Goal: Find specific page/section: Find specific page/section

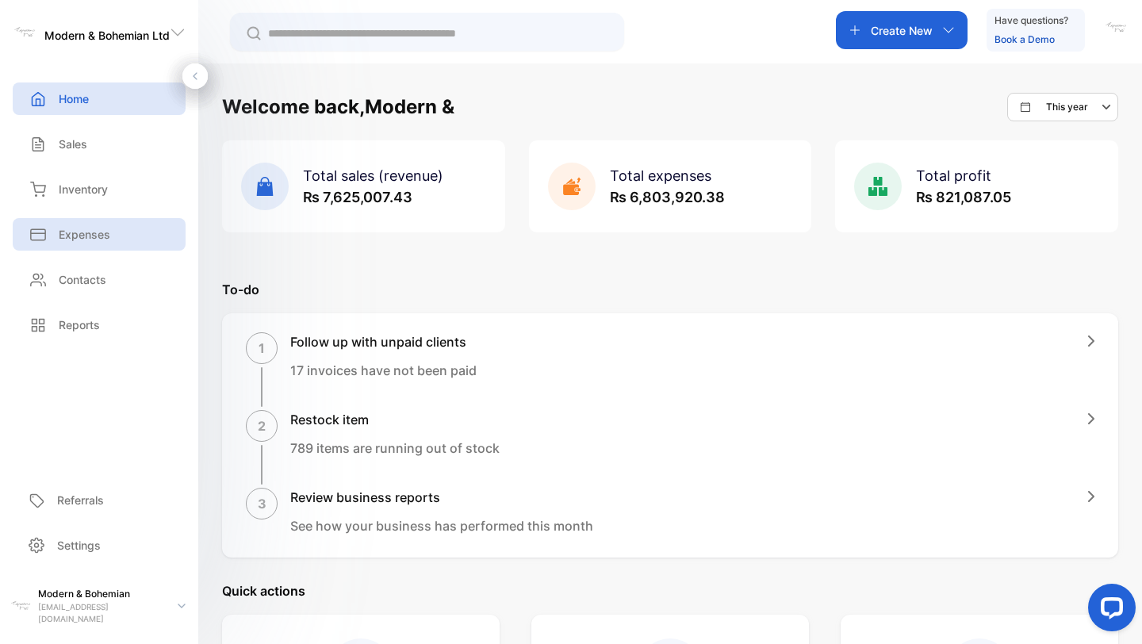
click at [99, 235] on p "Expenses" at bounding box center [85, 234] width 52 height 17
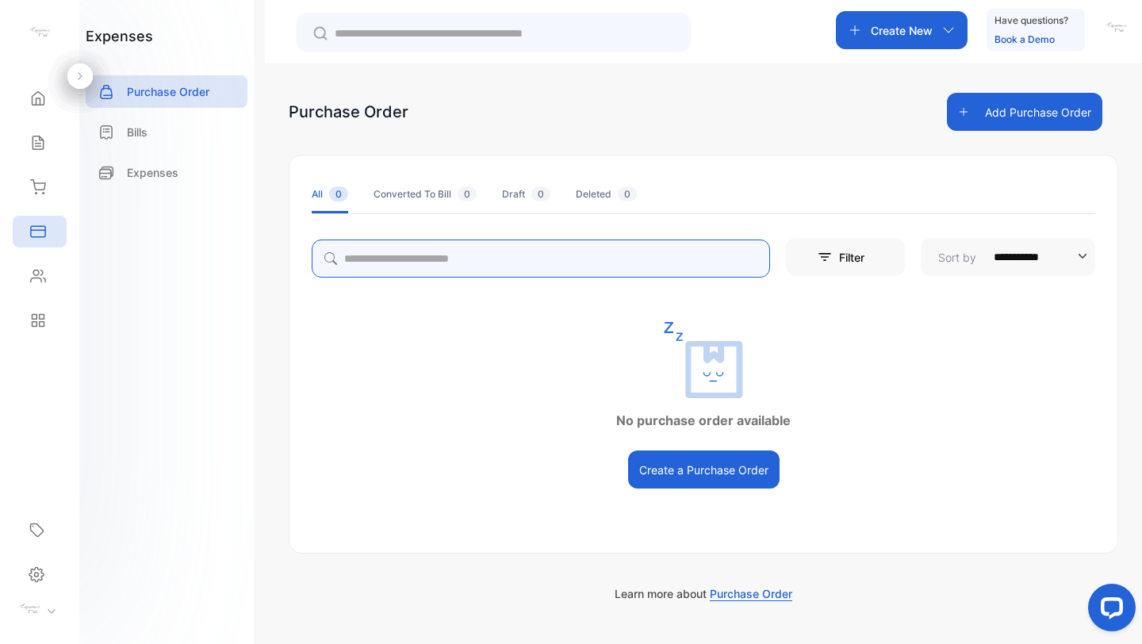
click at [469, 265] on input "search" at bounding box center [541, 258] width 458 height 38
type input "******"
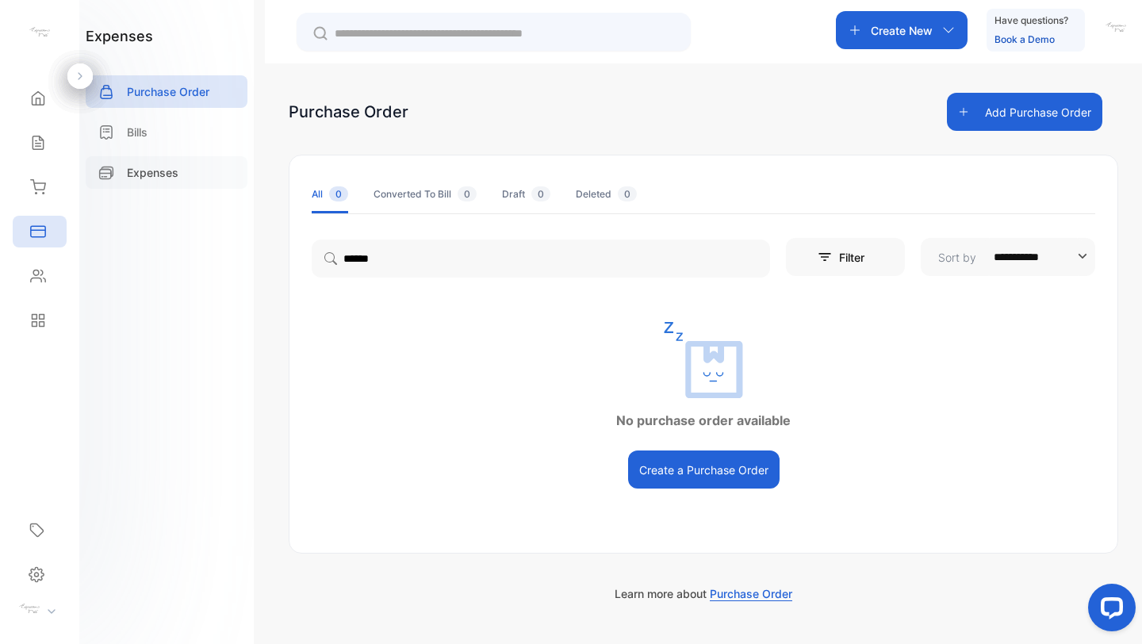
click at [175, 174] on p "Expenses" at bounding box center [153, 172] width 52 height 17
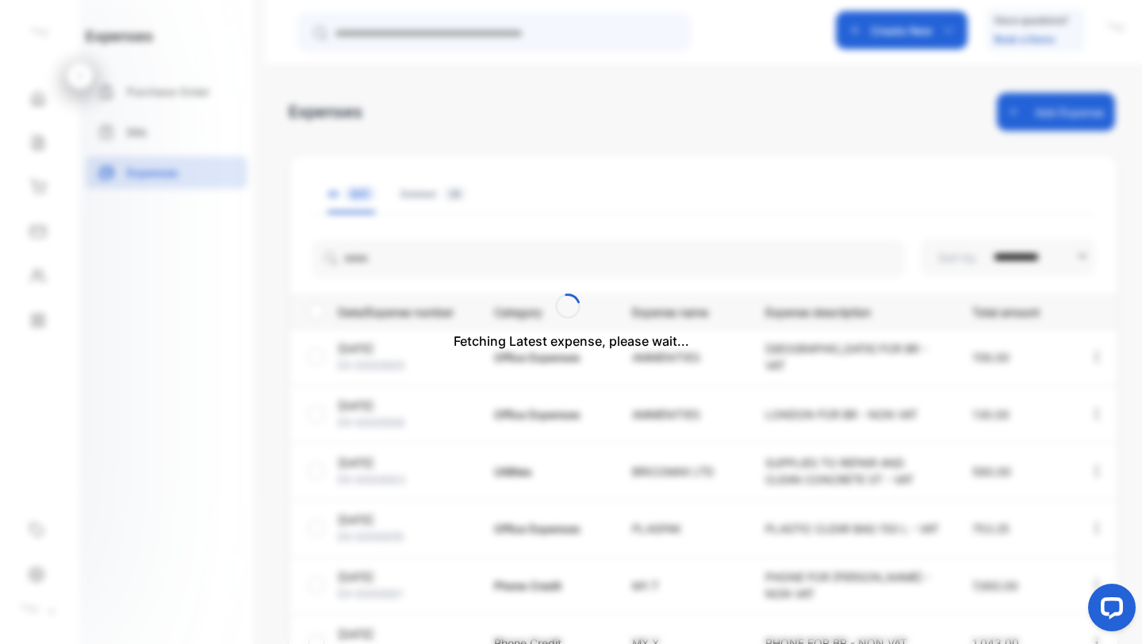
click at [565, 260] on div "Fetching Latest expense, please wait..." at bounding box center [571, 322] width 1142 height 644
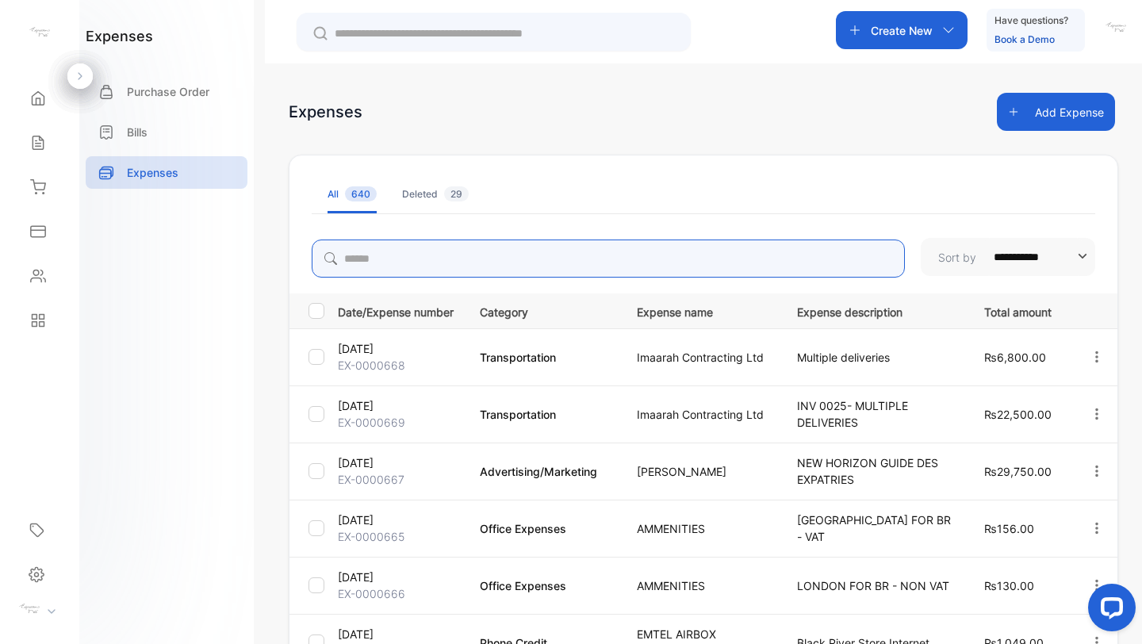
click at [560, 258] on input "search" at bounding box center [608, 258] width 593 height 38
type input "******"
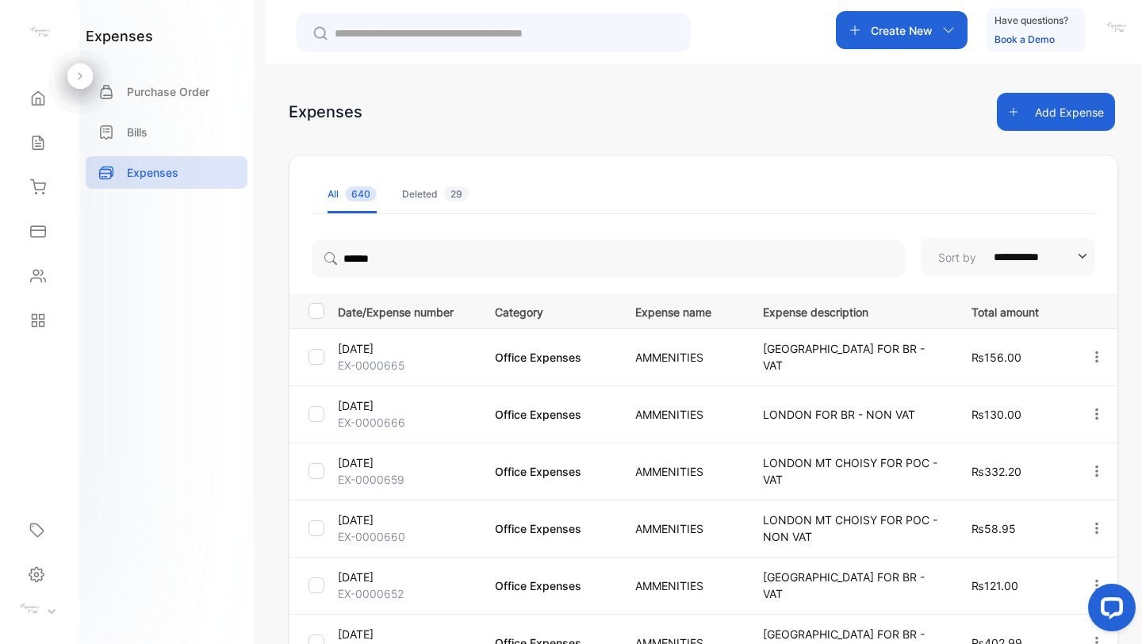
click at [785, 140] on div "**********" at bounding box center [703, 553] width 829 height 921
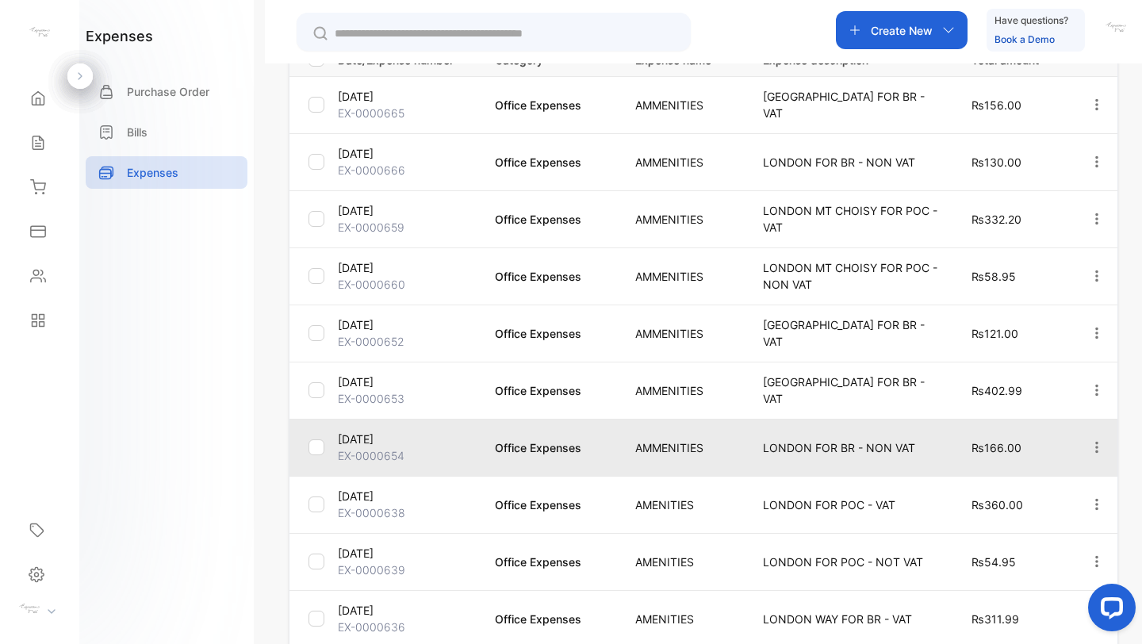
scroll to position [395, 0]
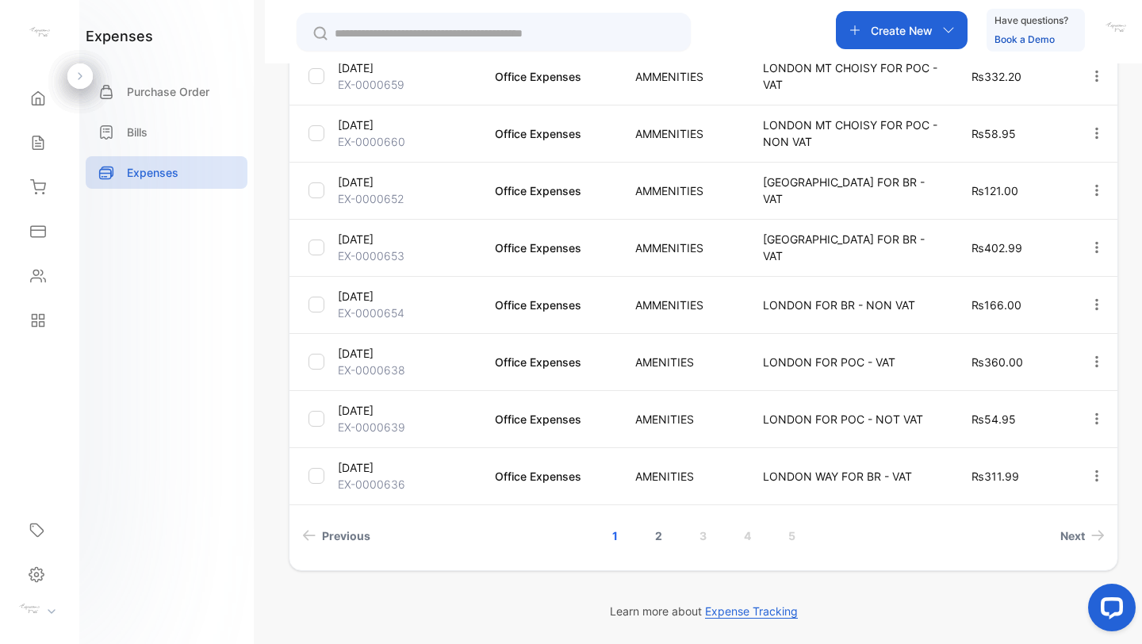
click at [654, 529] on link "2" at bounding box center [658, 535] width 45 height 29
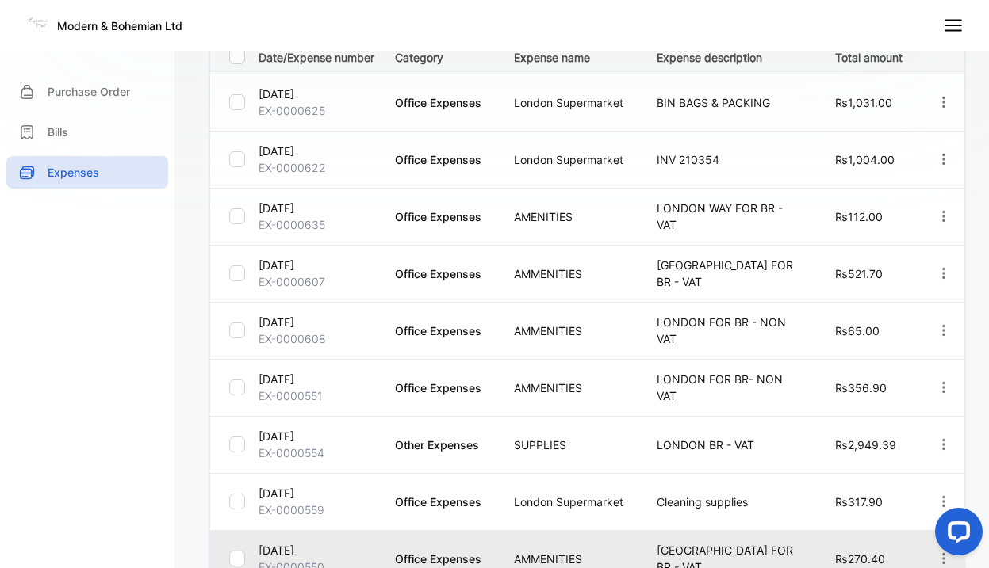
scroll to position [504, 0]
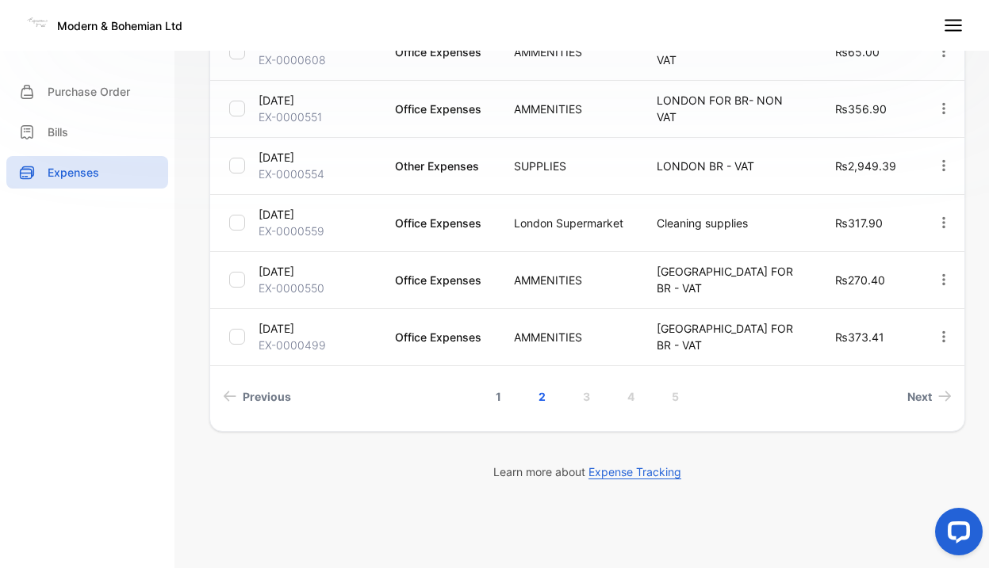
click at [500, 392] on link "1" at bounding box center [499, 396] width 44 height 29
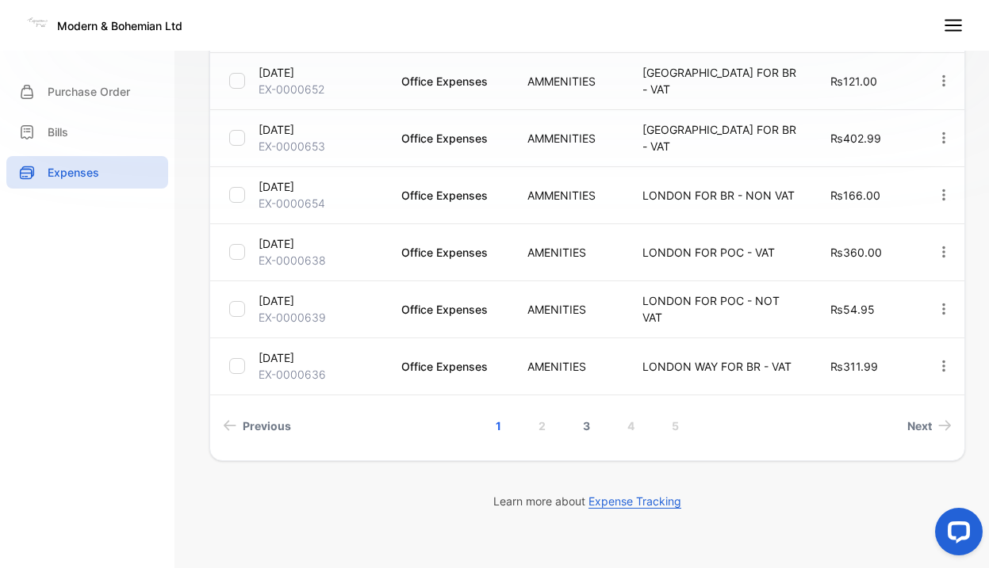
click at [591, 425] on link "3" at bounding box center [586, 426] width 45 height 29
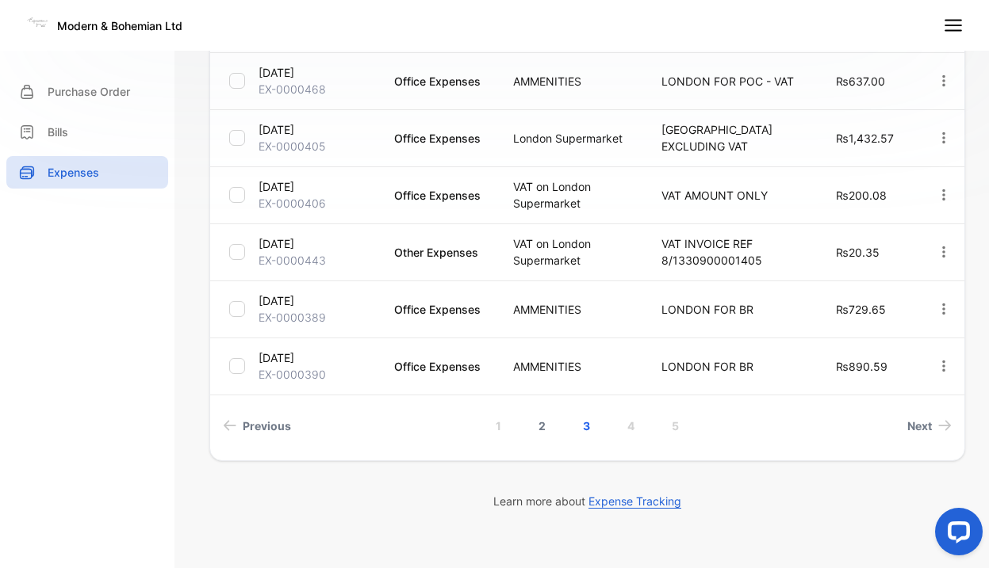
click at [542, 420] on link "2" at bounding box center [541, 426] width 45 height 29
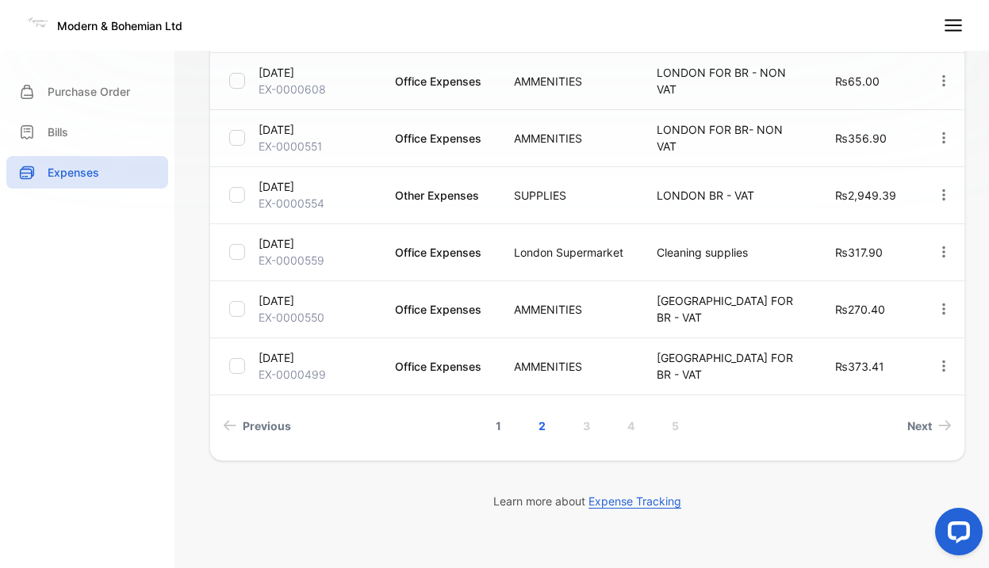
click at [500, 431] on link "1" at bounding box center [499, 426] width 44 height 29
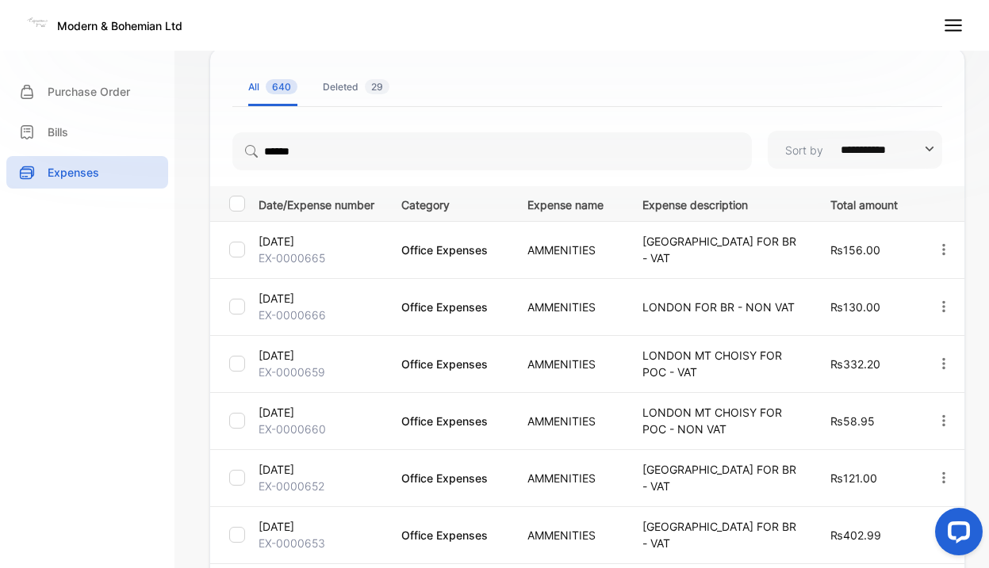
scroll to position [0, 0]
